Goal: Task Accomplishment & Management: Manage account settings

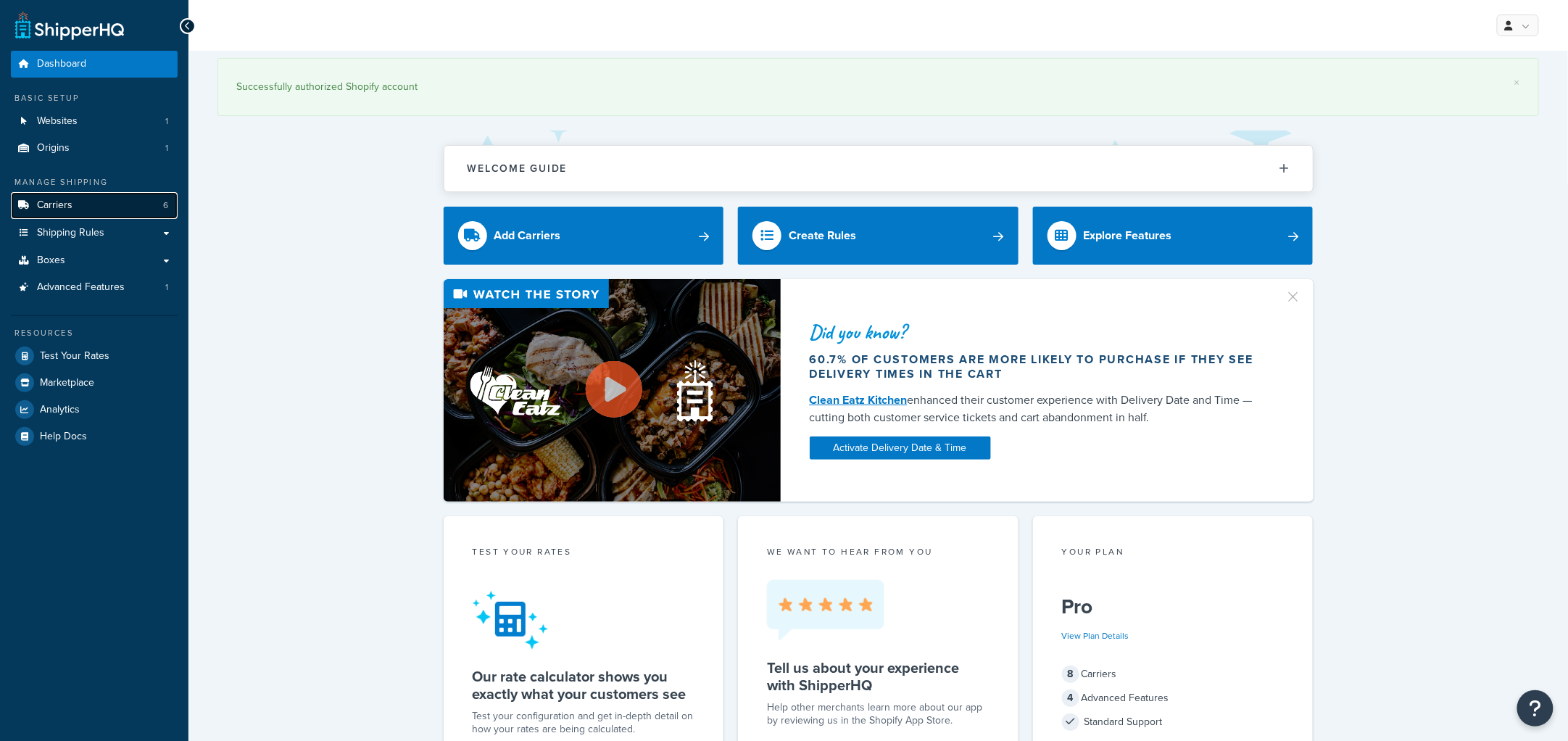
click at [58, 204] on span "Carriers" at bounding box center [55, 205] width 35 height 12
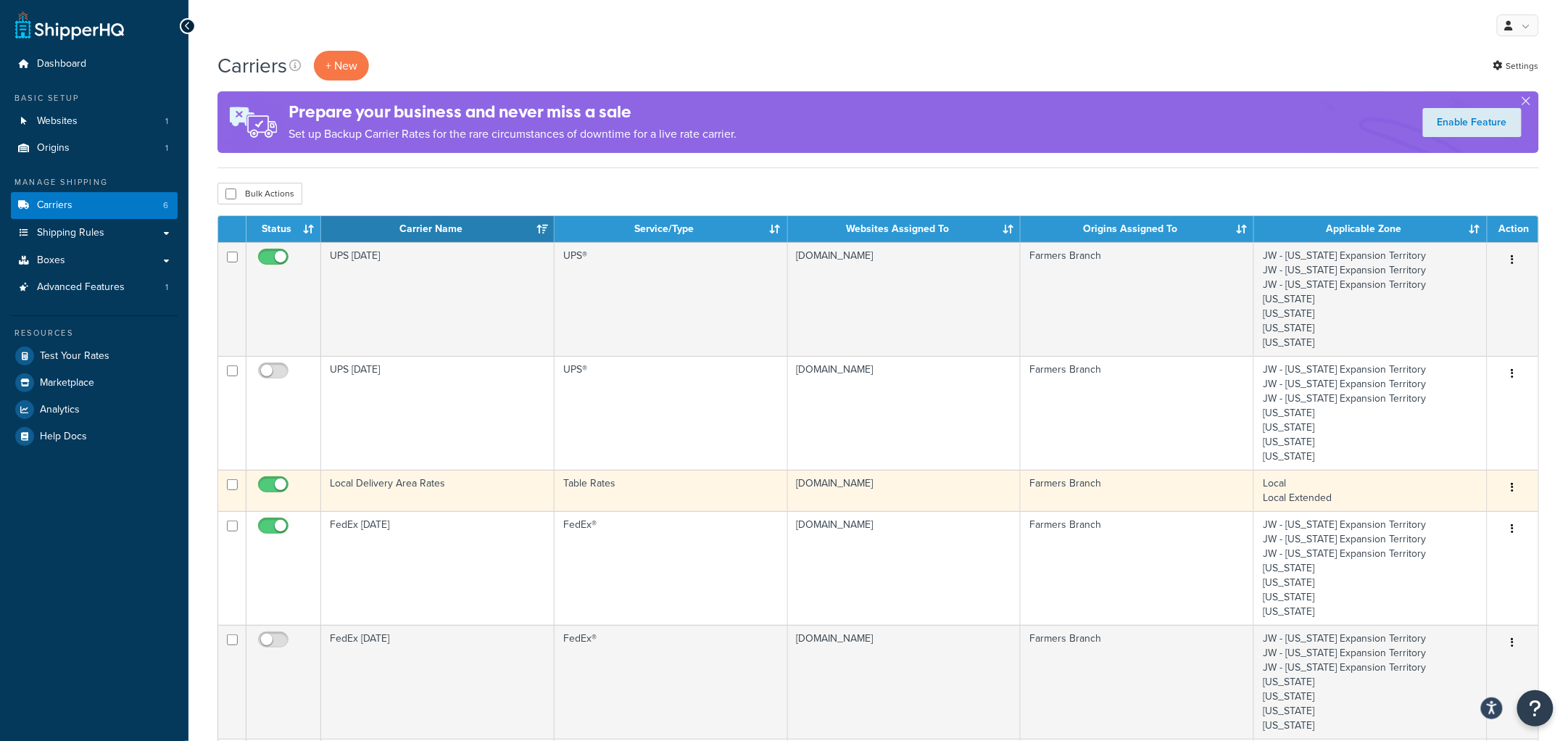
scroll to position [181, 0]
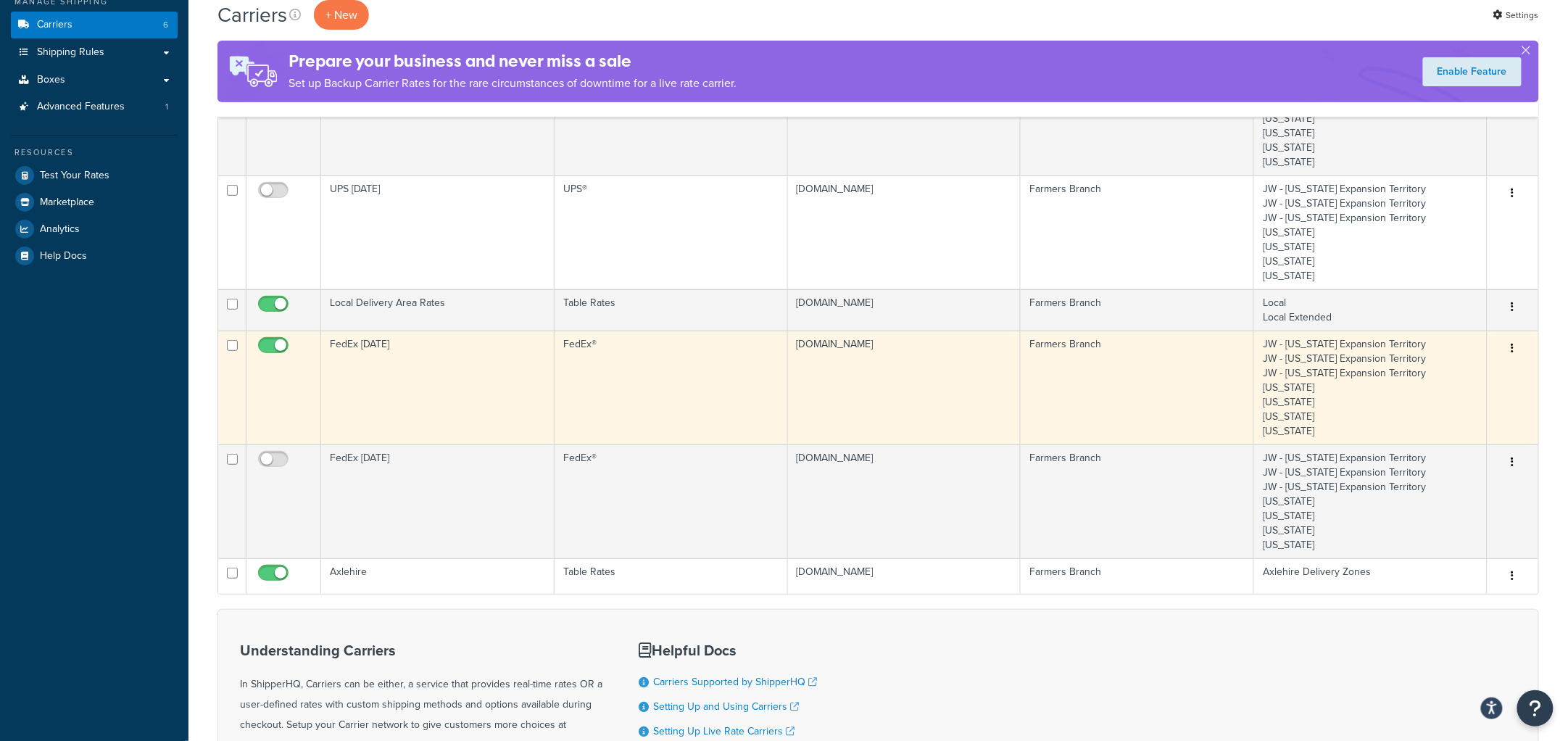
click at [418, 399] on td "FedEx [DATE]" at bounding box center [437, 387] width 233 height 114
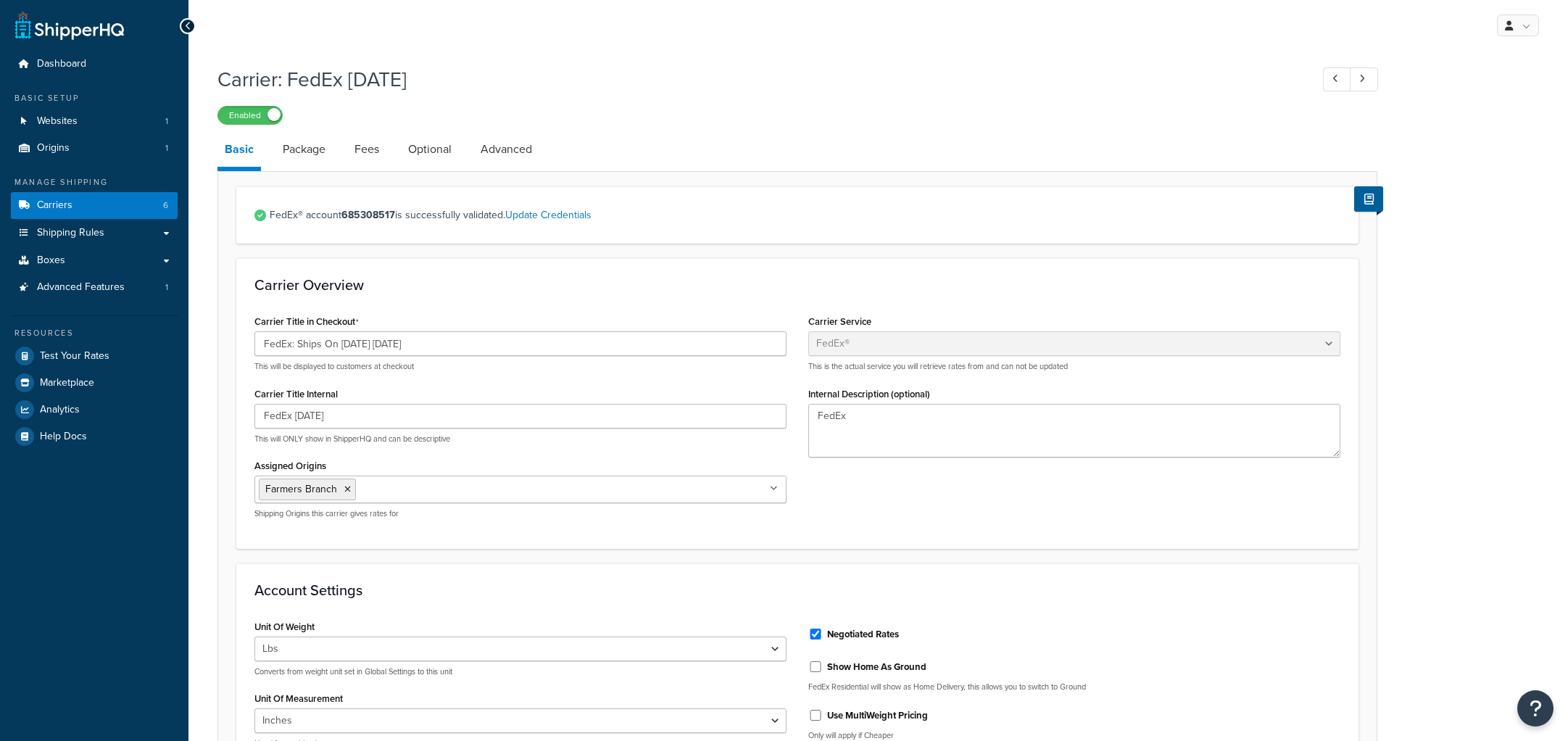
select select "fedEx"
select select "REGULAR_PICKUP"
select select "YOUR_PACKAGING"
click at [548, 217] on link "Update Credentials" at bounding box center [548, 215] width 86 height 15
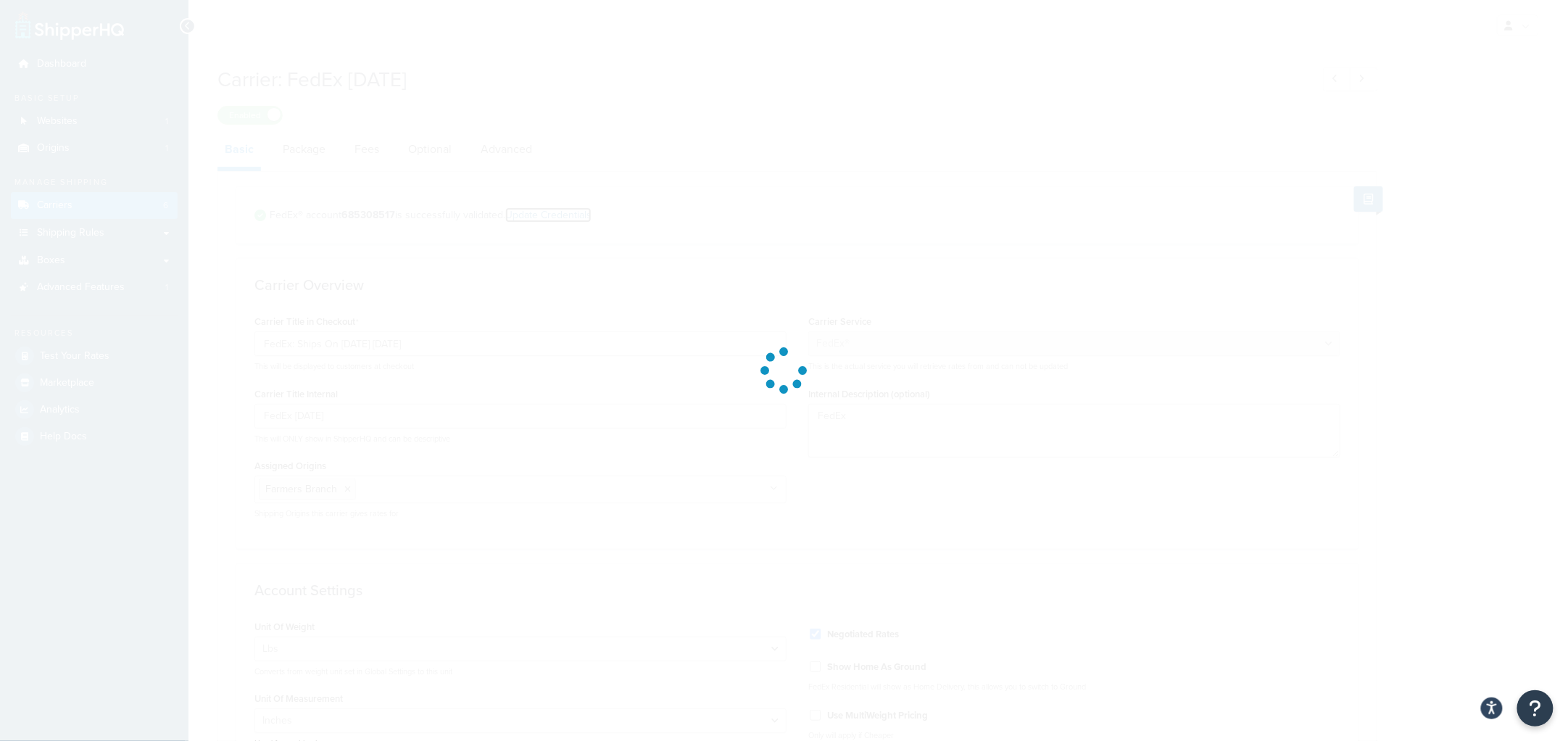
select select "US"
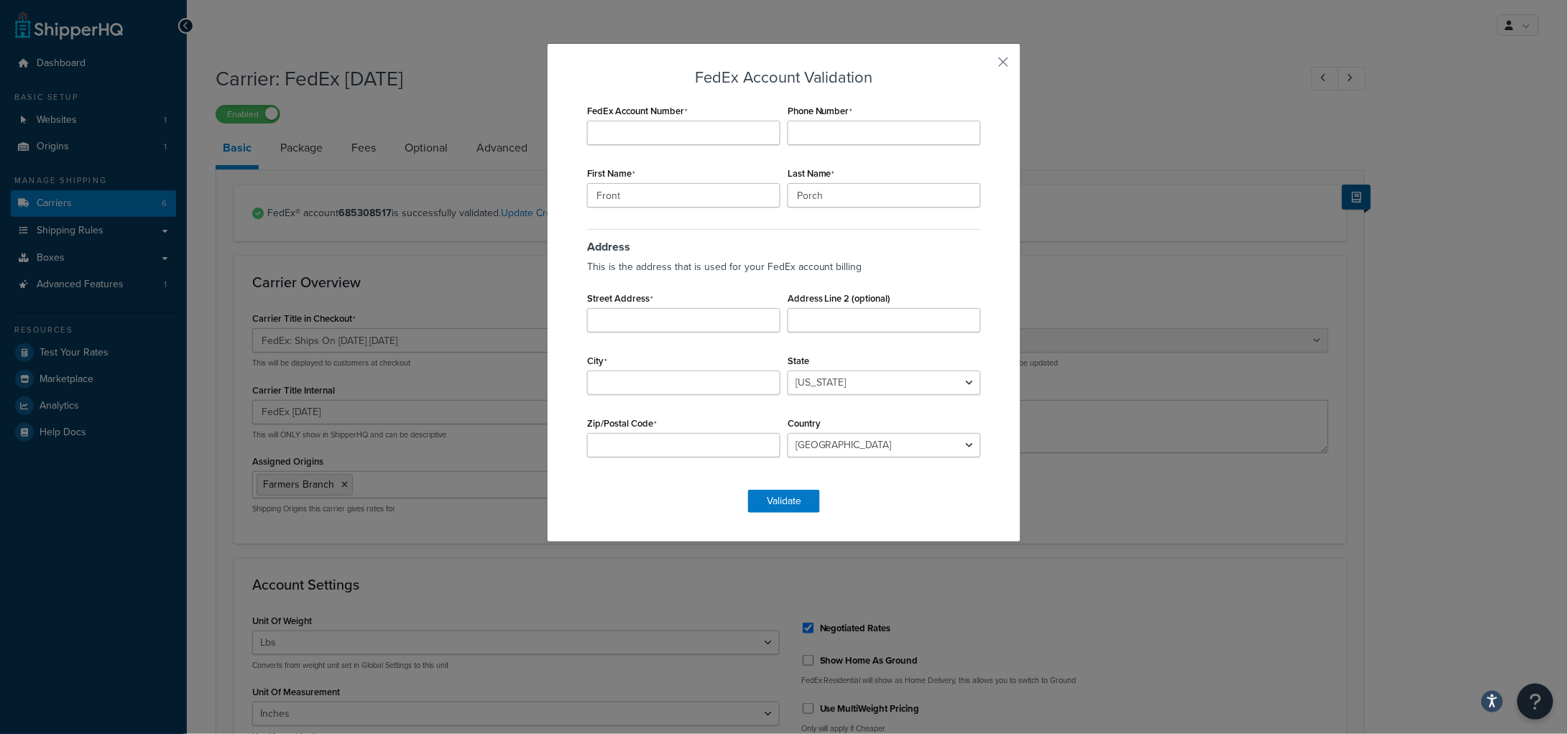
click at [1003, 59] on div "FedEx Account Validation FedEx Account Number Phone Number First Name Front Las…" at bounding box center [783, 293] width 474 height 499
click at [985, 66] on button "button" at bounding box center [983, 67] width 4 height 4
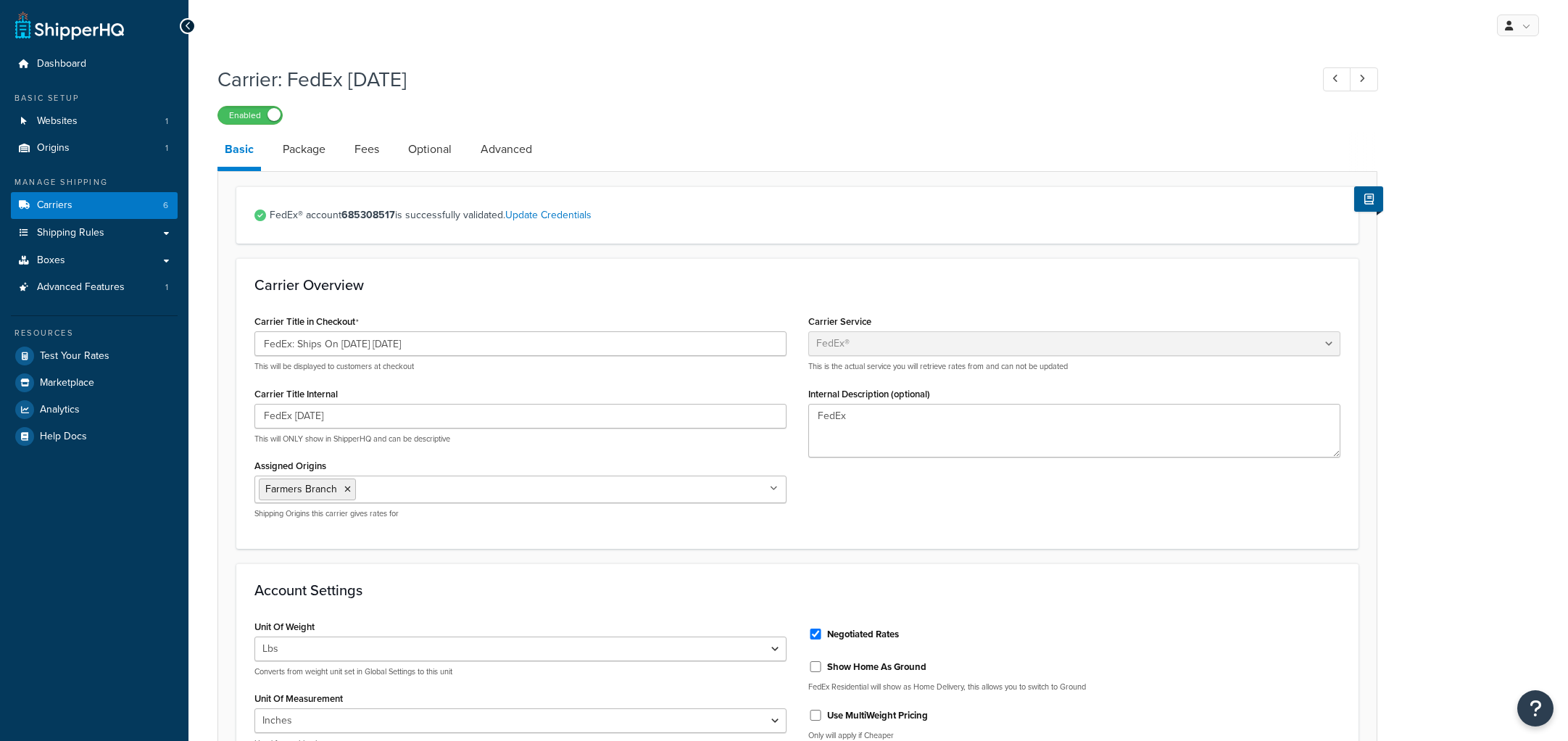
select select "fedEx"
select select "REGULAR_PICKUP"
select select "YOUR_PACKAGING"
click at [1365, 203] on icon at bounding box center [1369, 200] width 9 height 11
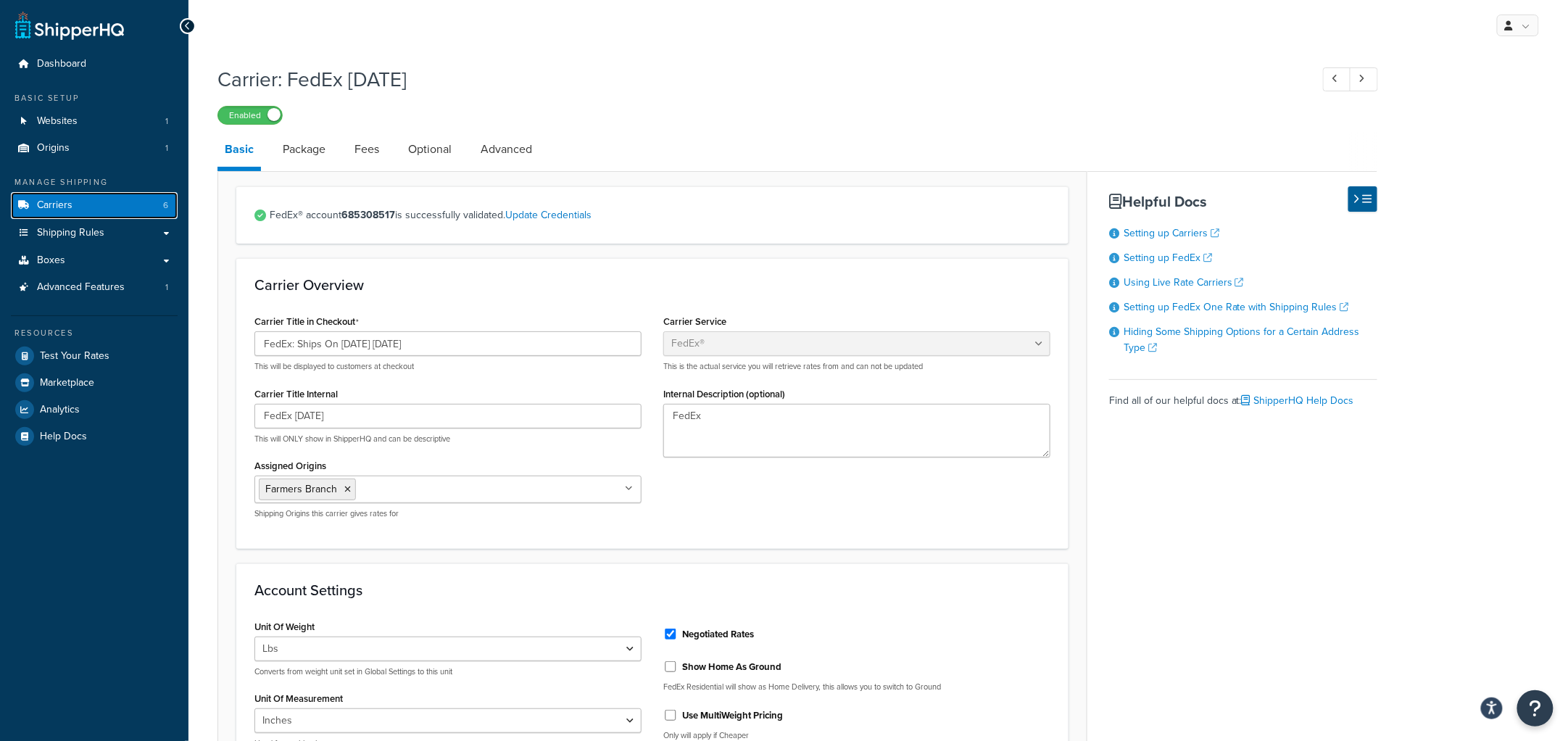
click at [71, 198] on link "Carriers 6" at bounding box center [94, 205] width 167 height 27
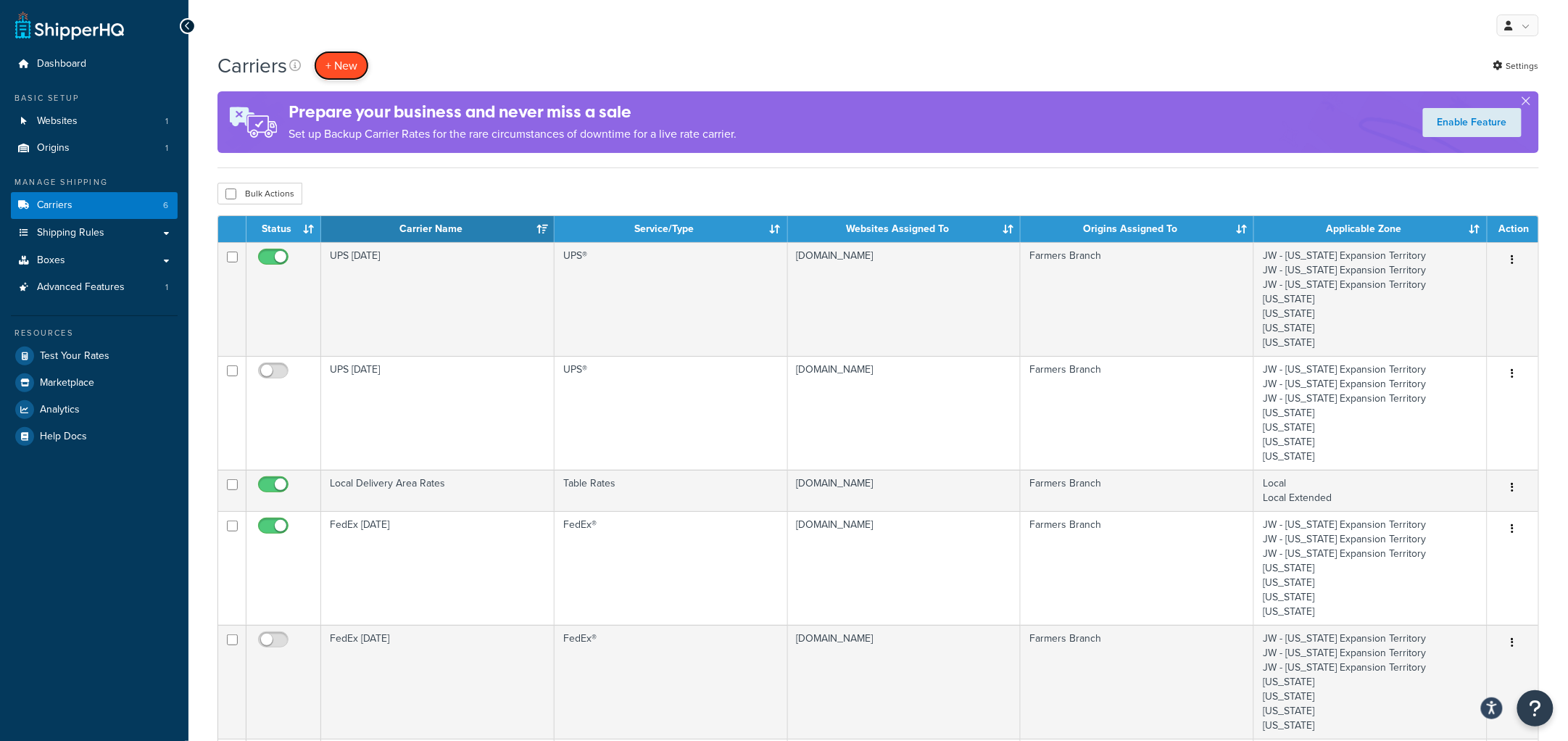
click at [352, 65] on button "+ New" at bounding box center [341, 65] width 55 height 30
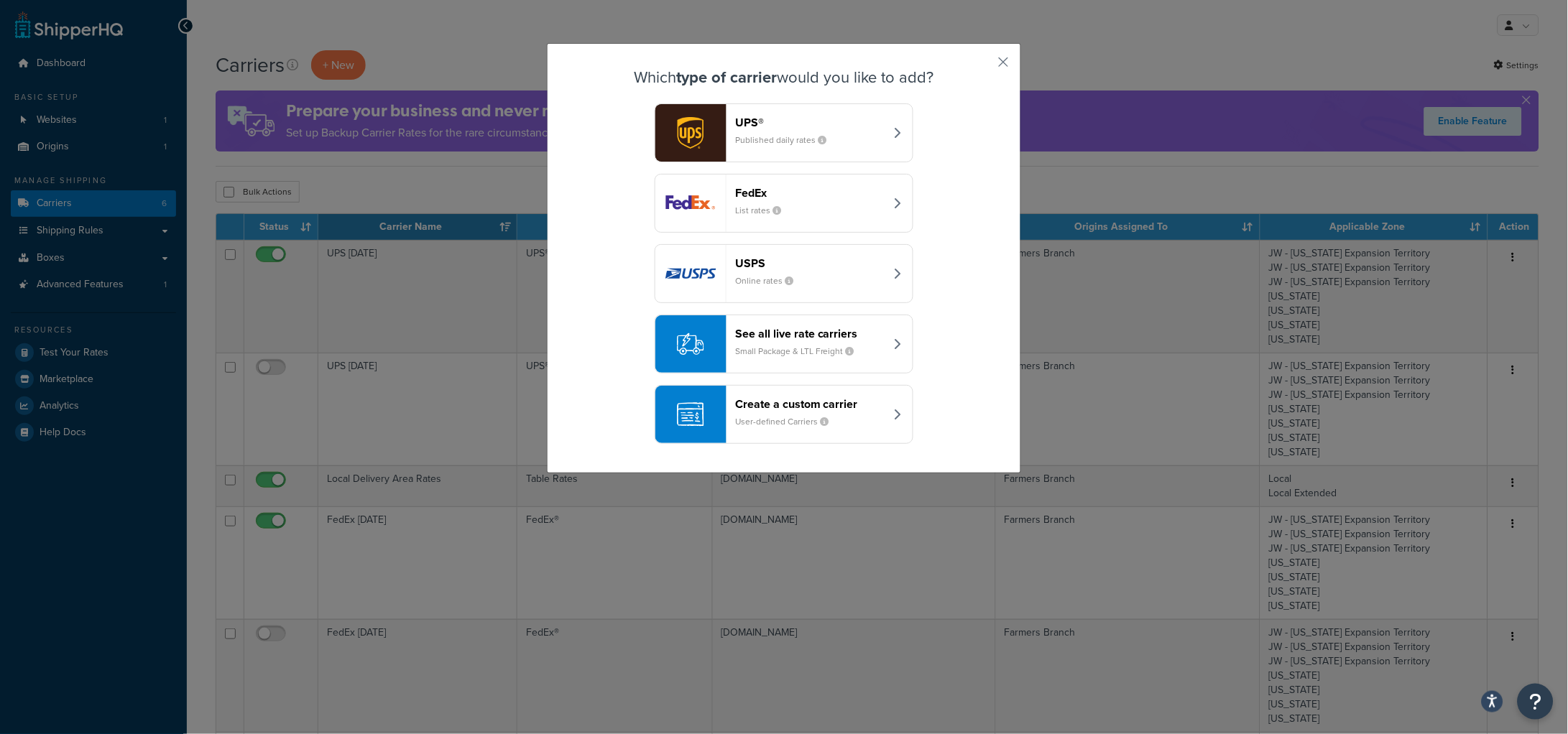
click at [894, 205] on icon "button" at bounding box center [898, 203] width 7 height 11
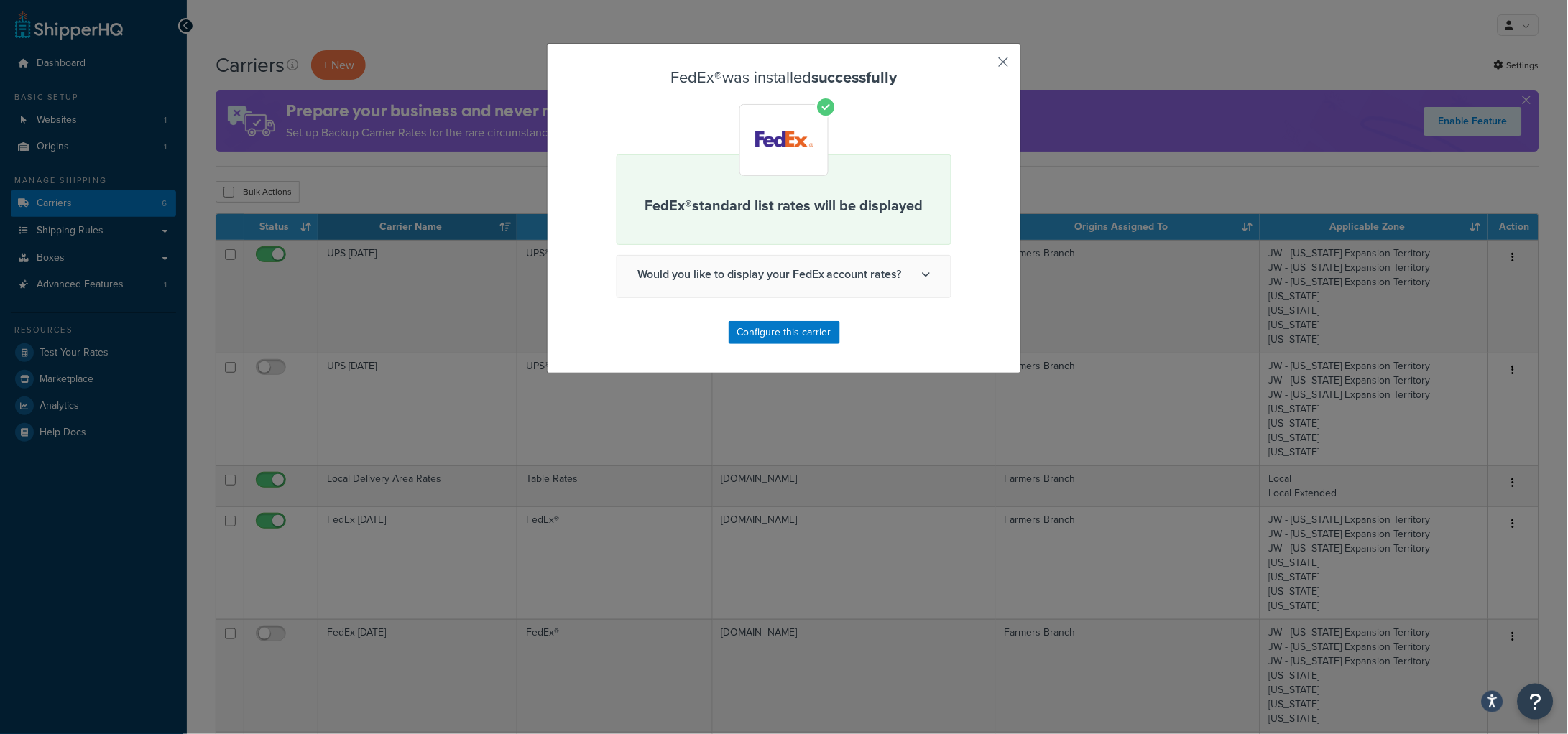
click at [985, 66] on button "button" at bounding box center [983, 67] width 4 height 4
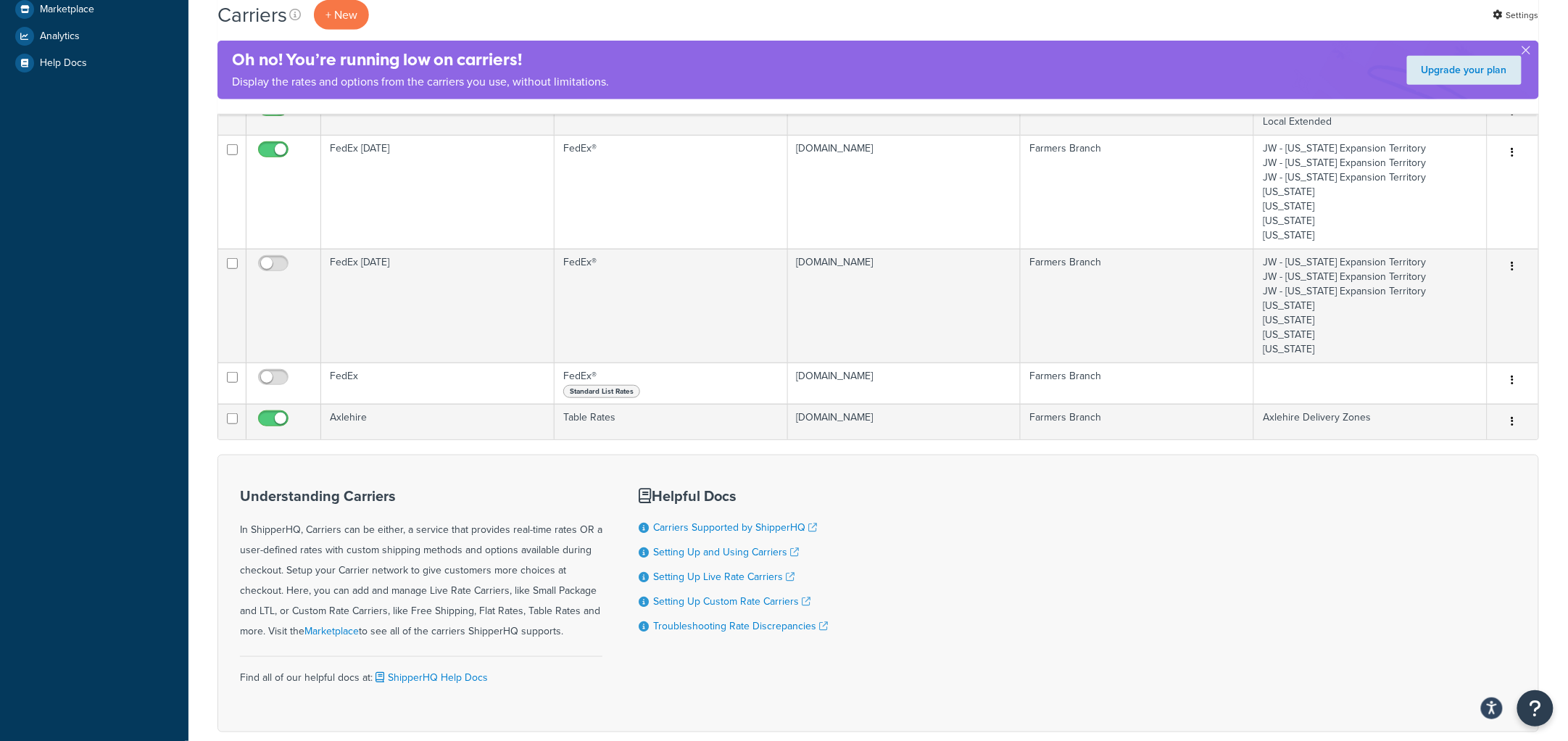
scroll to position [271, 0]
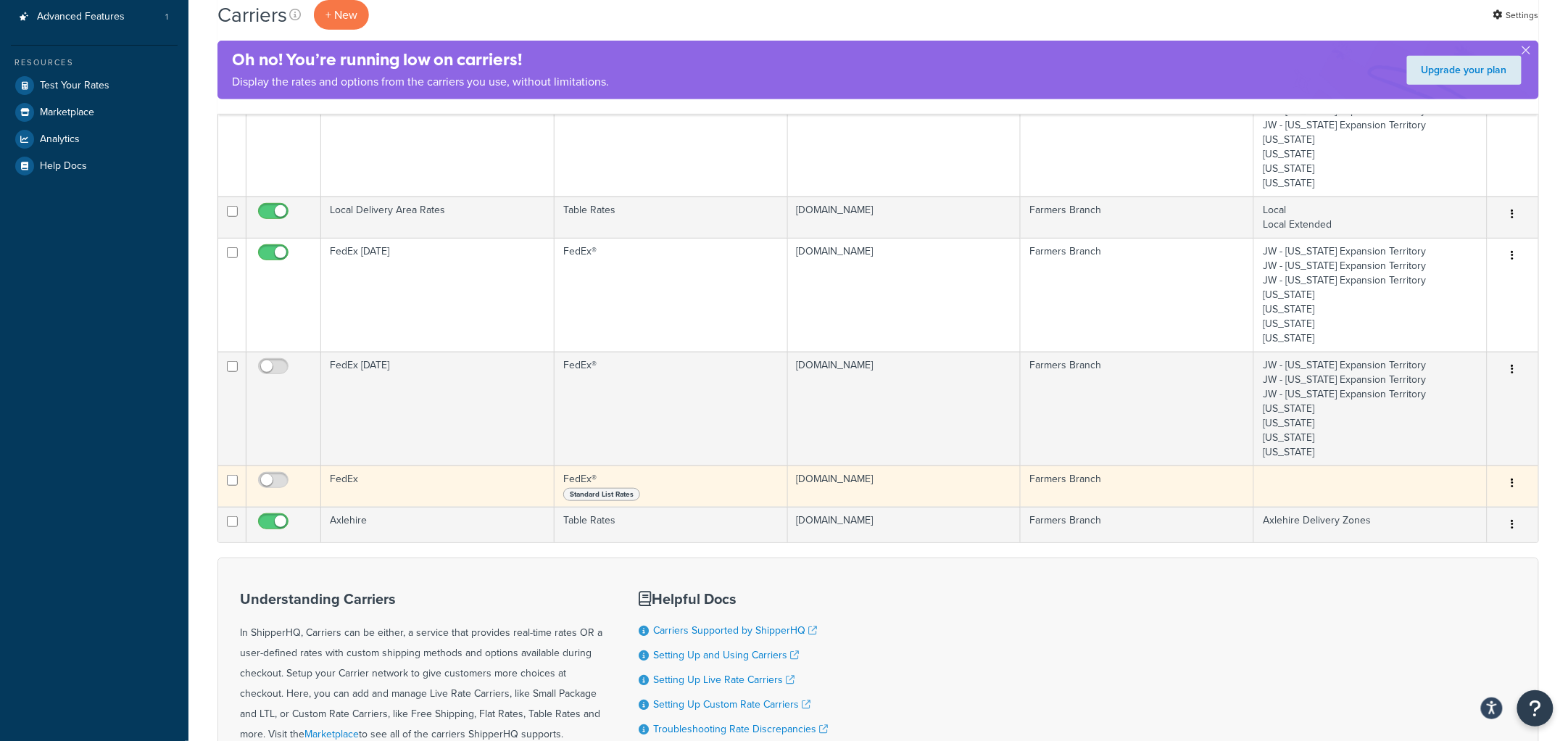
click at [500, 477] on td "FedEx" at bounding box center [437, 486] width 233 height 41
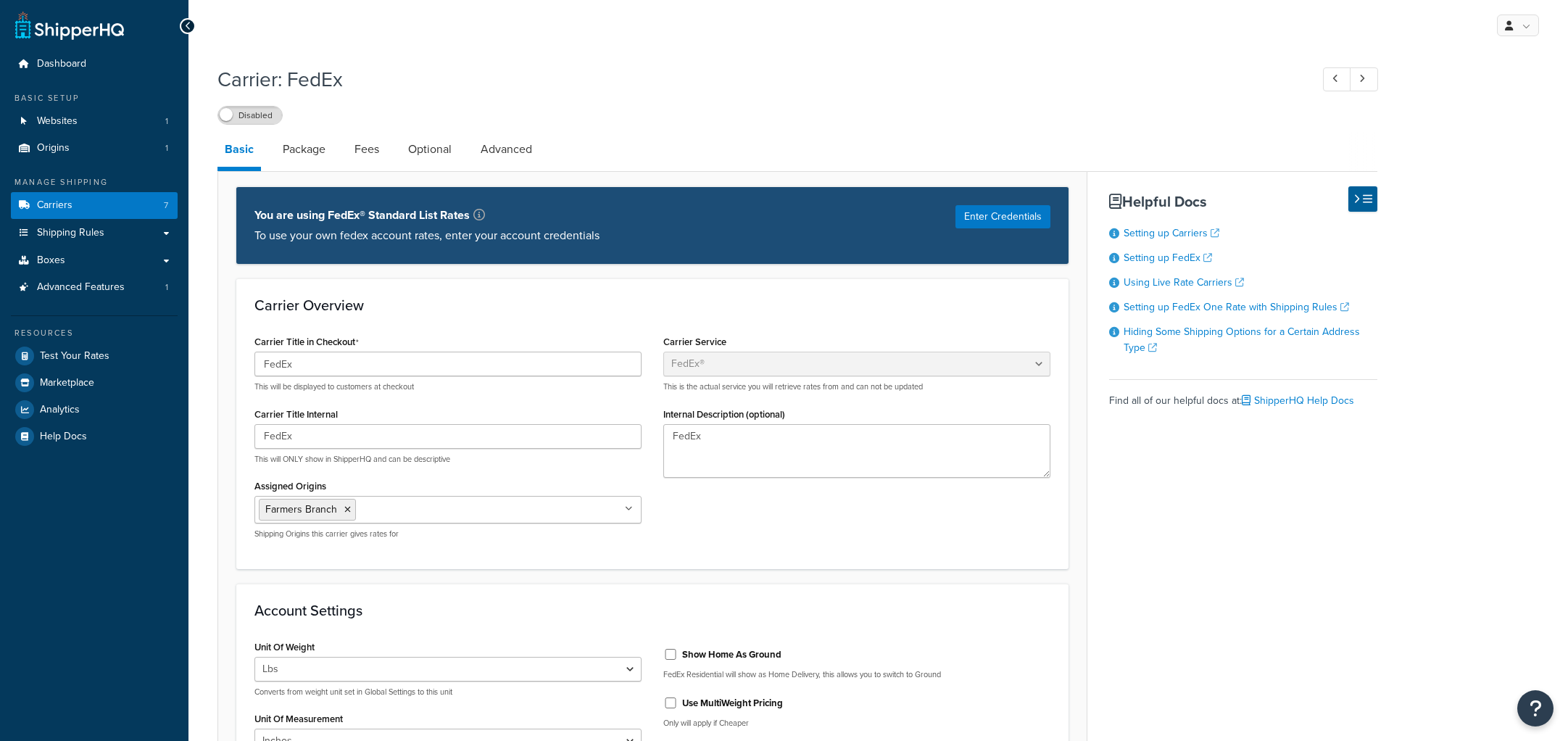
select select "fedEx"
select select "REGULAR_PICKUP"
select select "YOUR_PACKAGING"
